Goal: Find specific page/section: Find specific page/section

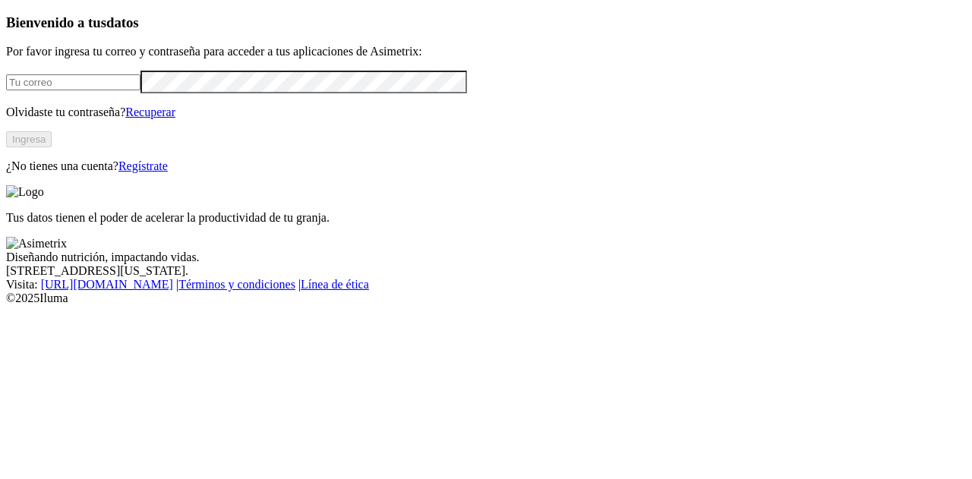
type input "[PERSON_NAME][EMAIL_ADDRESS][PERSON_NAME][DOMAIN_NAME]"
click at [52, 147] on button "Ingresa" at bounding box center [29, 139] width 46 height 16
